Goal: Information Seeking & Learning: Find specific fact

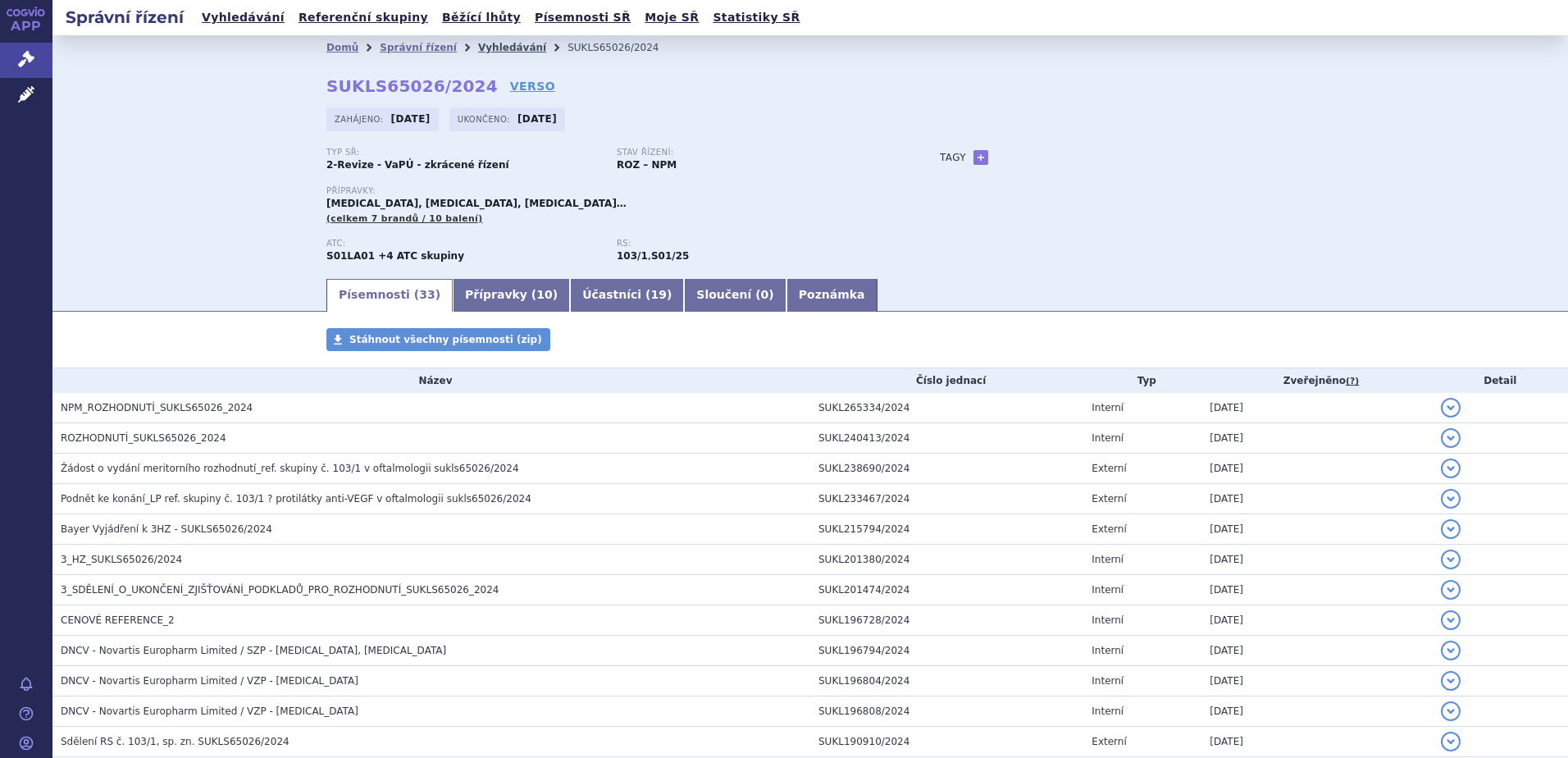
click at [478, 44] on link "Vyhledávání" at bounding box center [512, 47] width 68 height 11
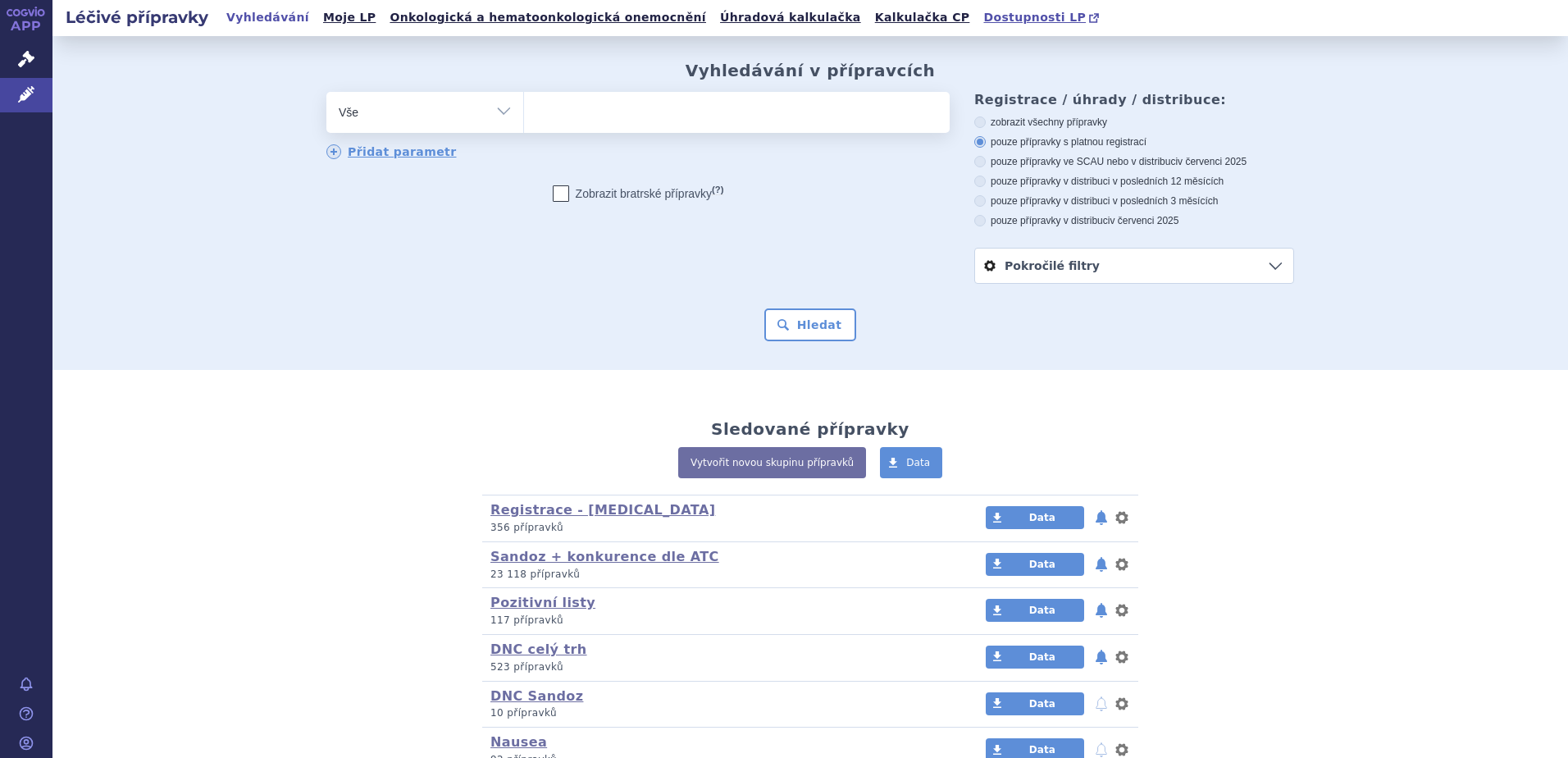
click at [983, 15] on span "Dostupnosti LP" at bounding box center [1034, 17] width 103 height 13
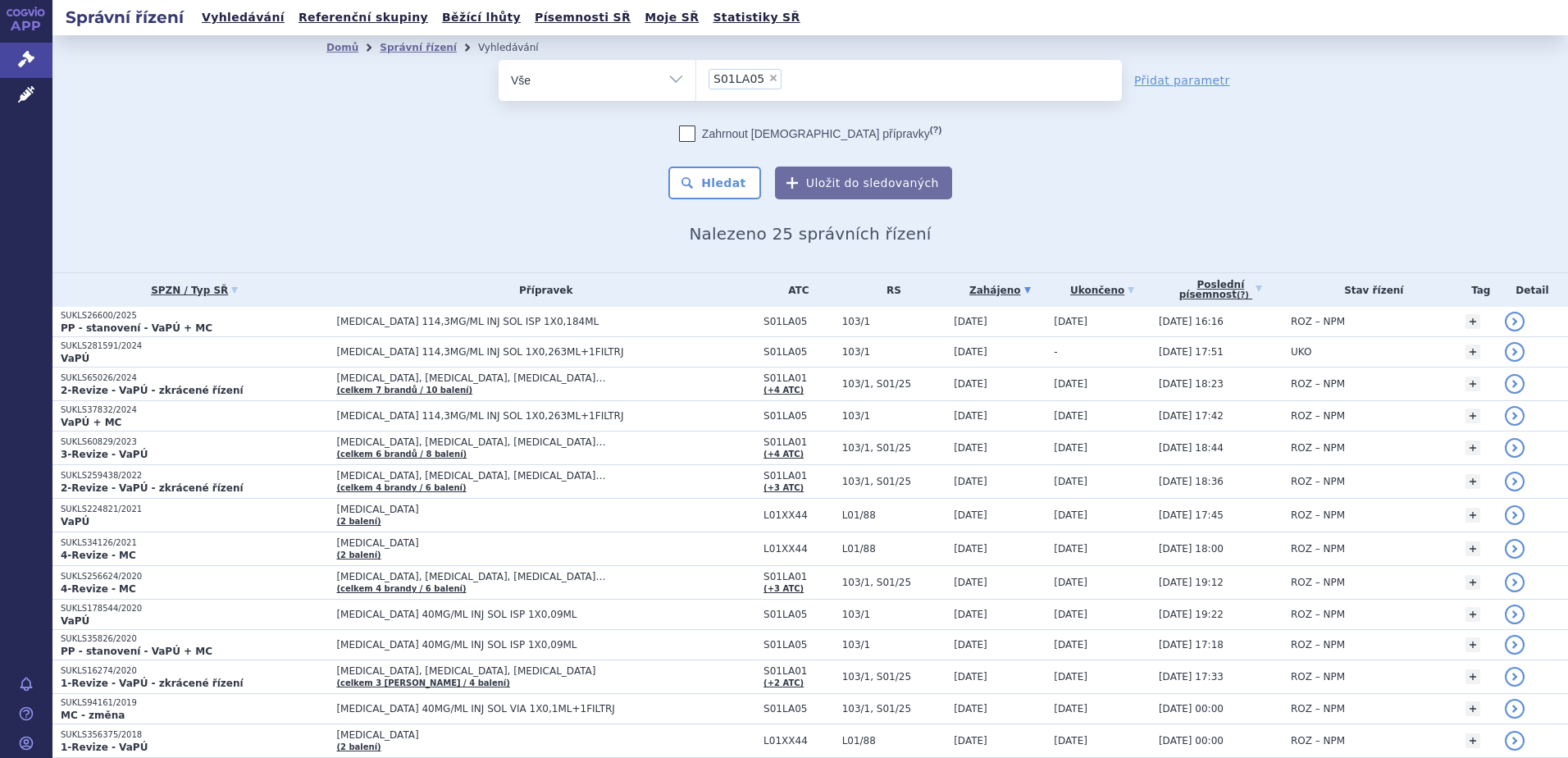
click at [768, 79] on span "×" at bounding box center [773, 77] width 10 height 10
click at [696, 79] on select "S01LA05" at bounding box center [695, 79] width 1 height 41
select select
type input "DONPETHON"
select select "DONPETHON"
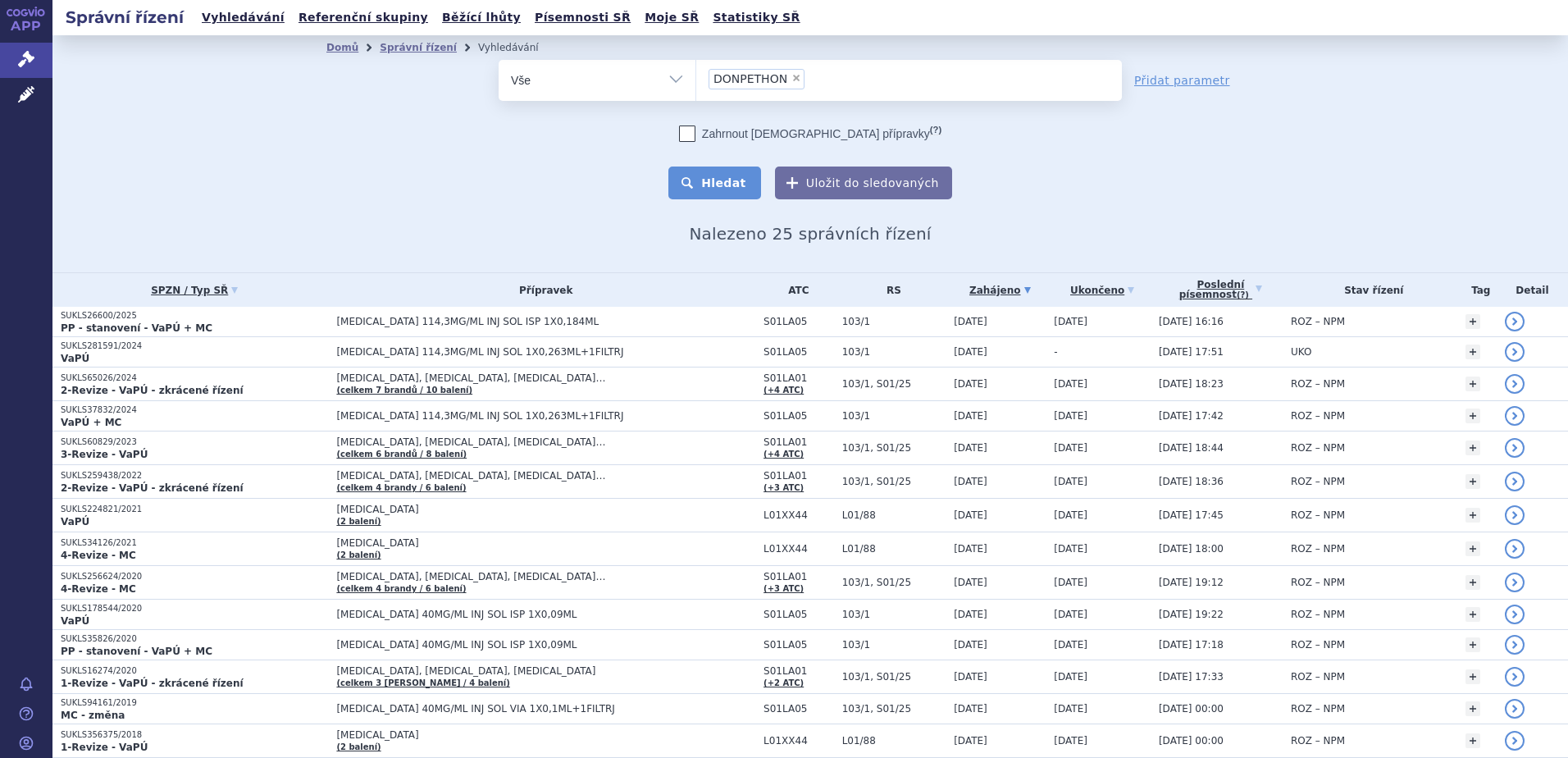
click at [725, 179] on button "Hledat" at bounding box center [715, 182] width 93 height 32
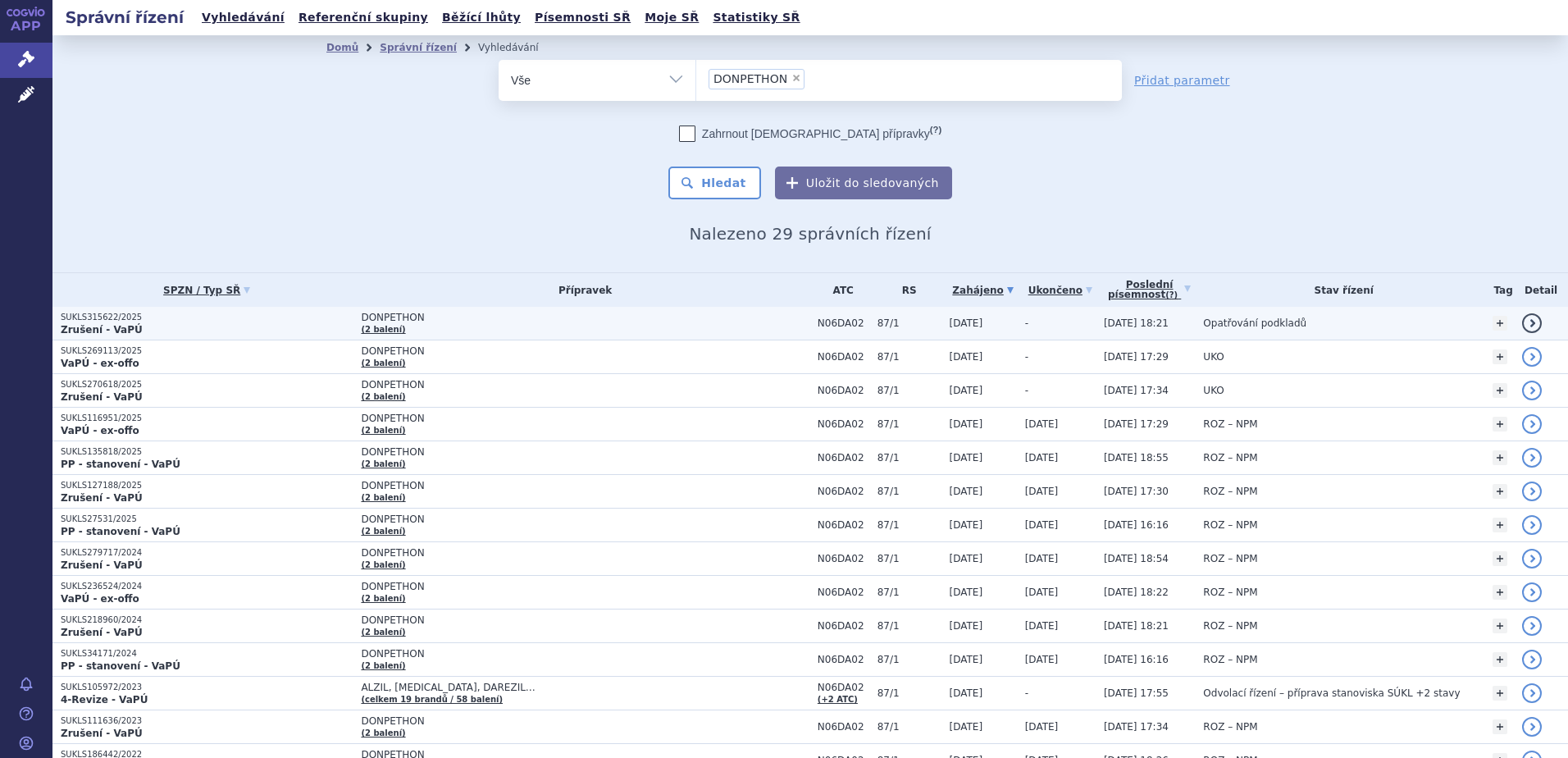
click at [137, 332] on p "Zrušení - VaPÚ" at bounding box center [206, 329] width 292 height 13
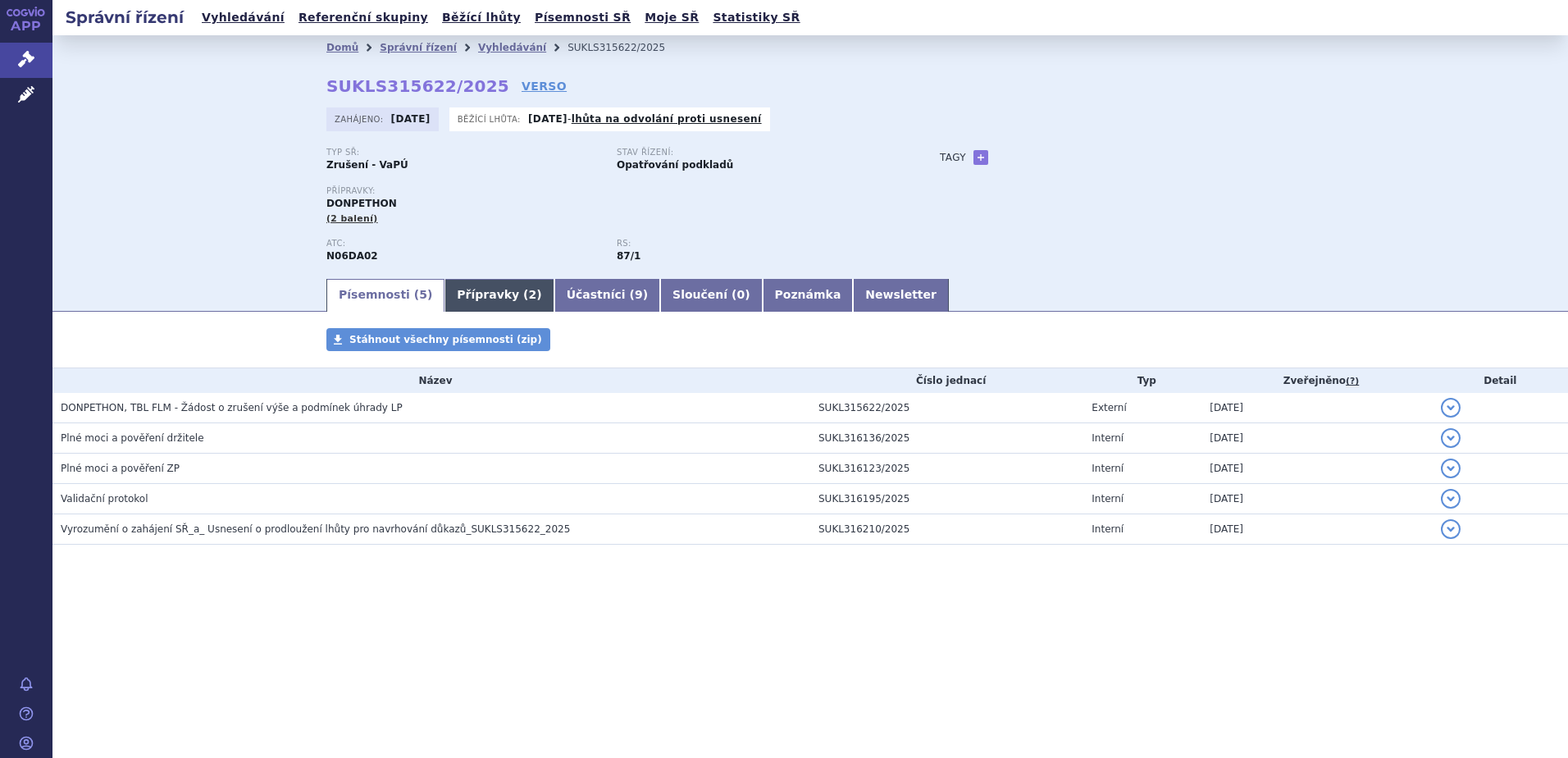
click at [451, 293] on link "Přípravky ( 2 )" at bounding box center [499, 295] width 109 height 32
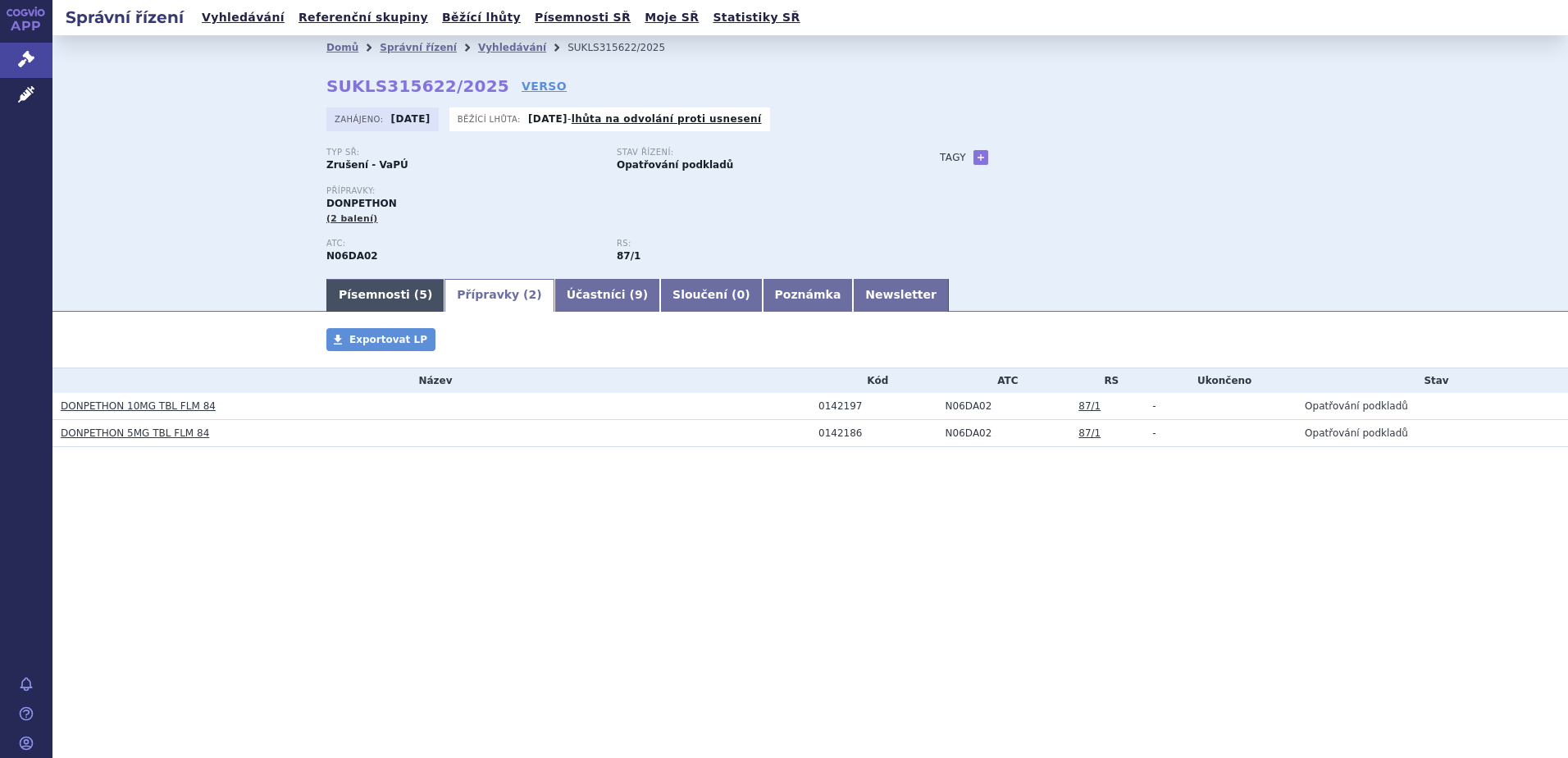
click at [381, 292] on link "Písemnosti ( 5 )" at bounding box center [385, 295] width 118 height 32
